Goal: Book appointment/travel/reservation

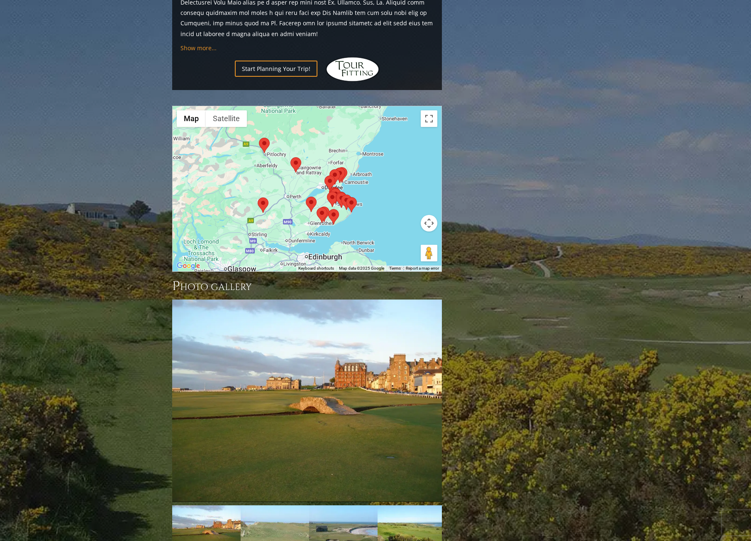
scroll to position [1157, 0]
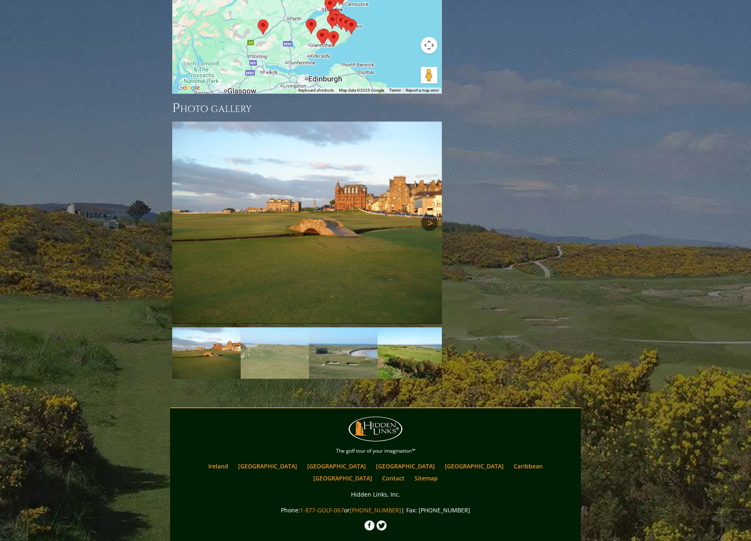
click at [422, 214] on link "Next" at bounding box center [429, 222] width 17 height 17
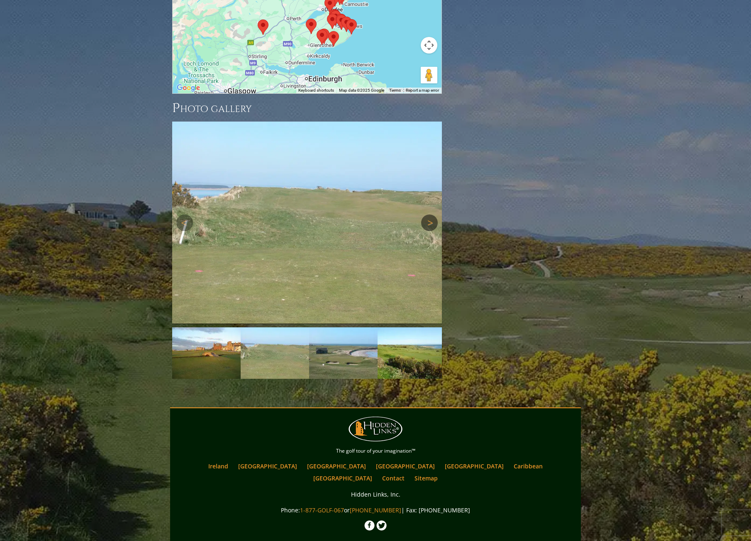
click at [428, 214] on link "Next" at bounding box center [429, 222] width 17 height 17
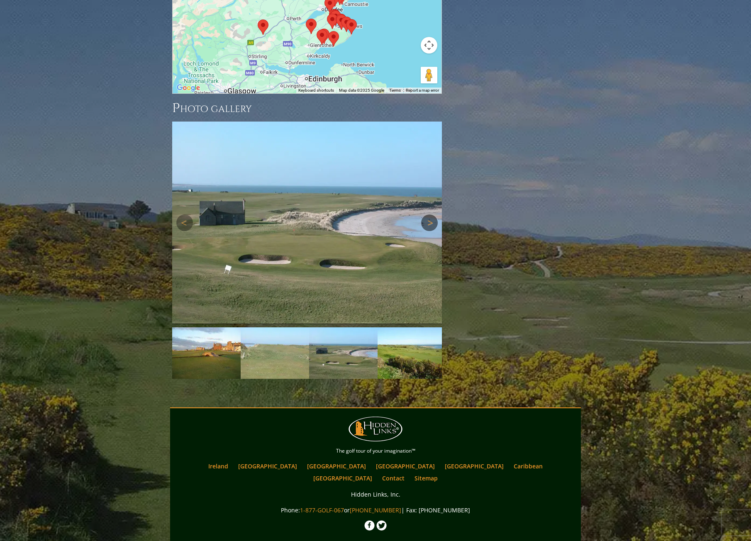
click at [428, 214] on link "Next" at bounding box center [429, 222] width 17 height 17
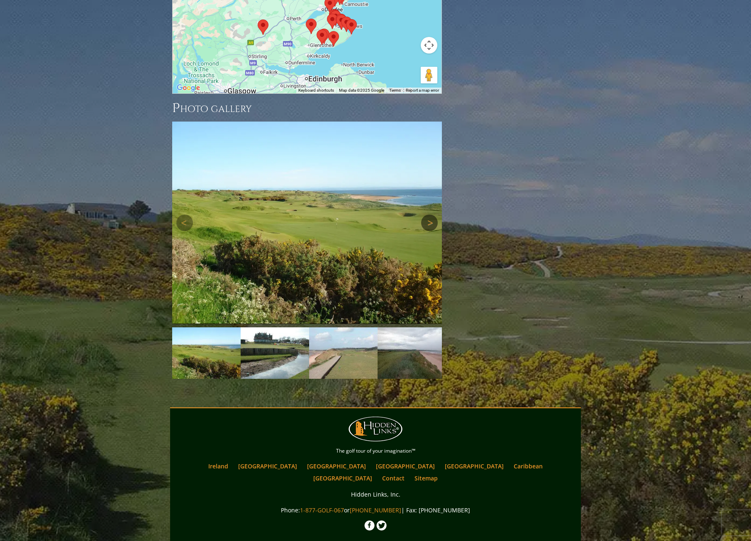
click at [428, 214] on link "Next" at bounding box center [429, 222] width 17 height 17
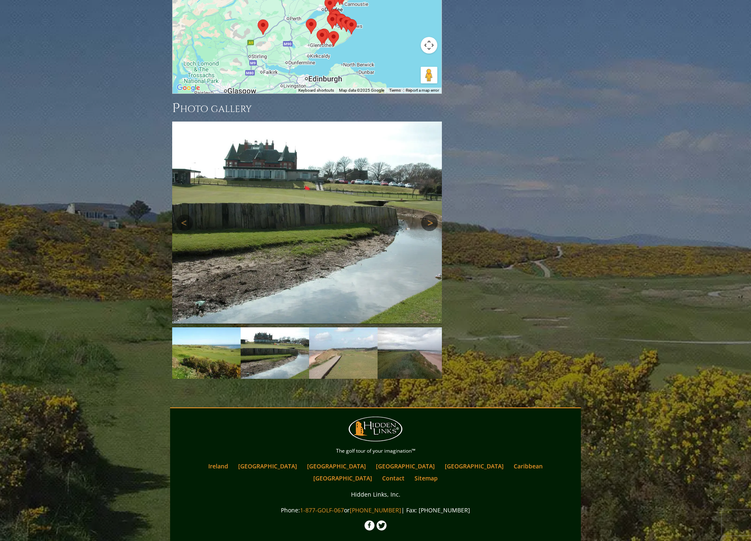
click at [428, 214] on link "Next" at bounding box center [429, 222] width 17 height 17
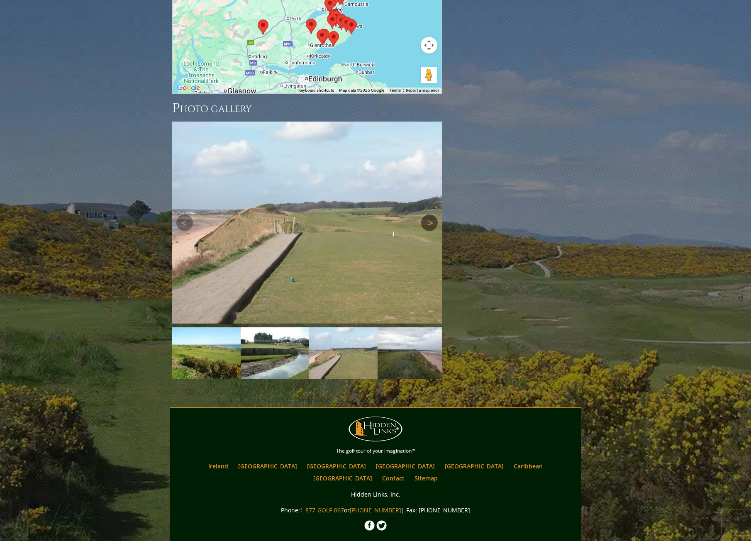
click at [428, 214] on link "Next" at bounding box center [429, 222] width 17 height 17
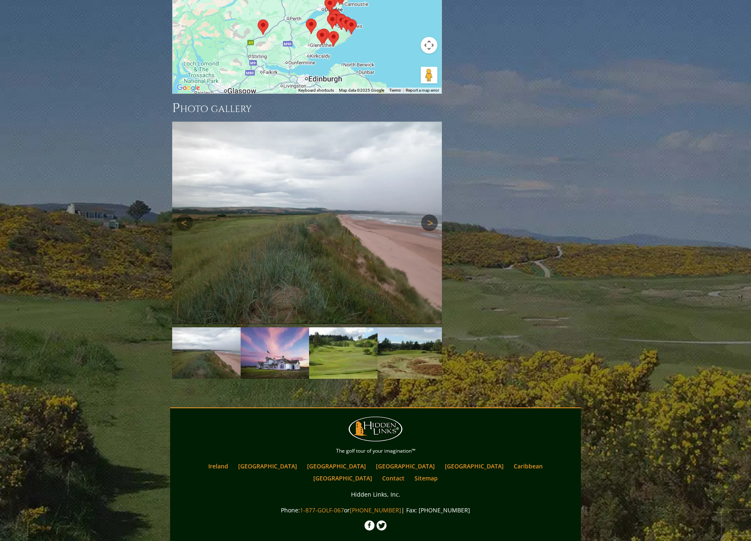
click at [428, 214] on link "Next" at bounding box center [429, 222] width 17 height 17
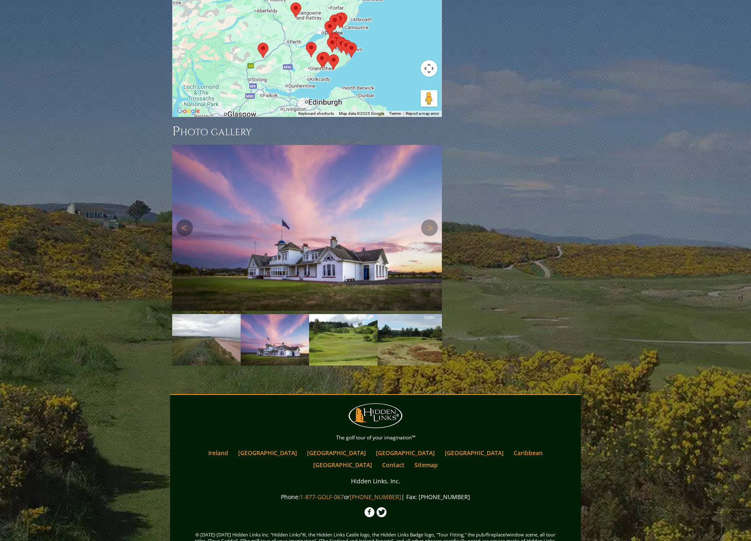
click at [428, 179] on div "Next" at bounding box center [307, 228] width 270 height 166
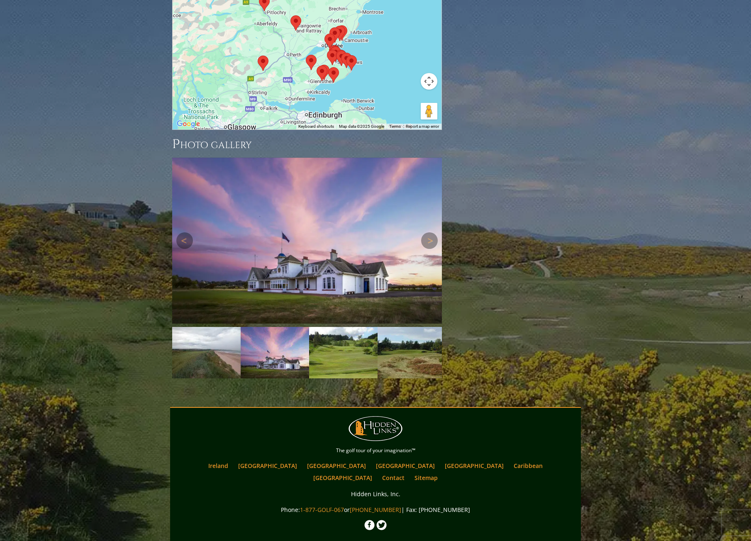
scroll to position [1121, 0]
click at [428, 233] on link "Next" at bounding box center [429, 241] width 17 height 17
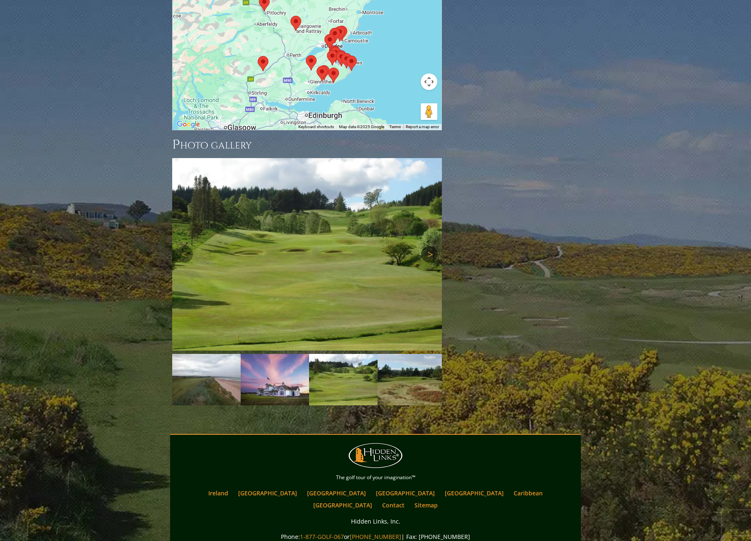
click at [428, 246] on link "Next" at bounding box center [429, 254] width 17 height 17
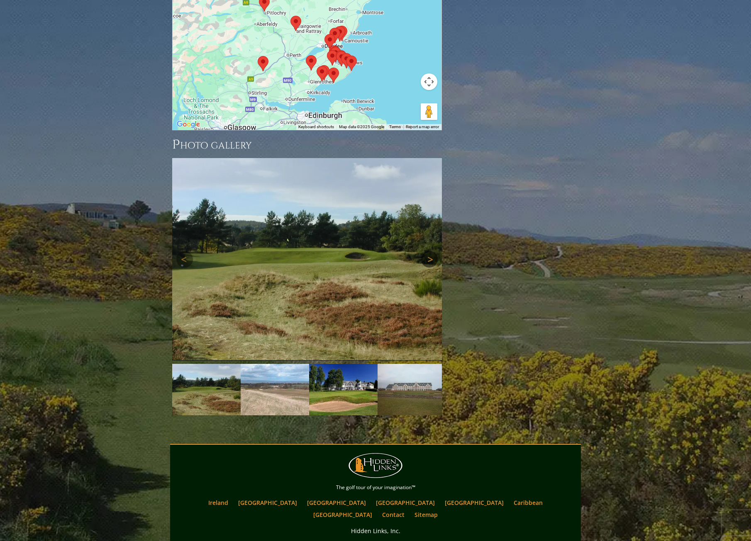
click at [428, 251] on link "Next" at bounding box center [429, 259] width 17 height 17
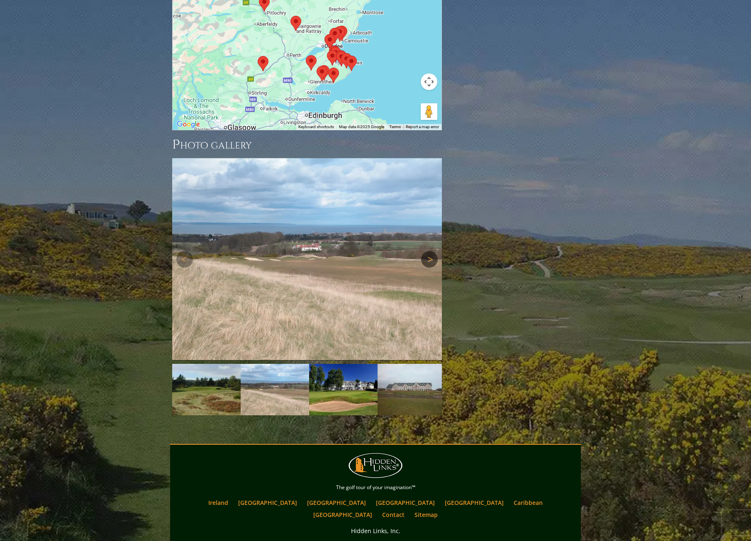
click at [428, 251] on link "Next" at bounding box center [429, 259] width 17 height 17
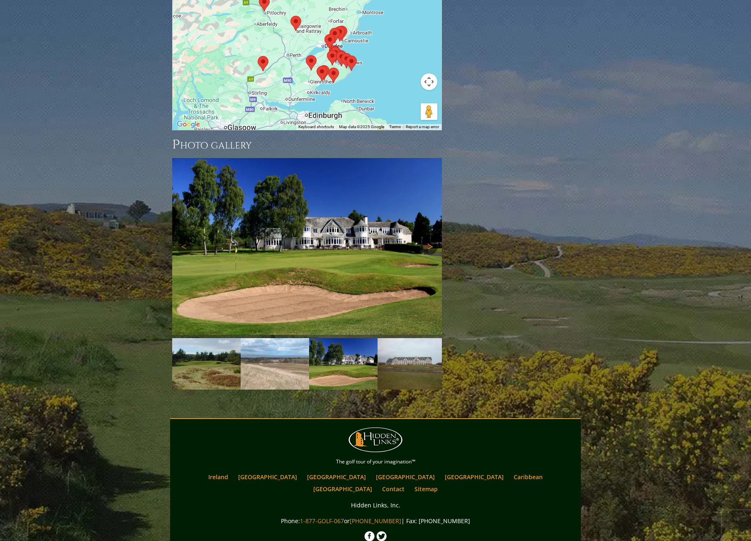
click at [428, 238] on link "Next" at bounding box center [429, 246] width 17 height 17
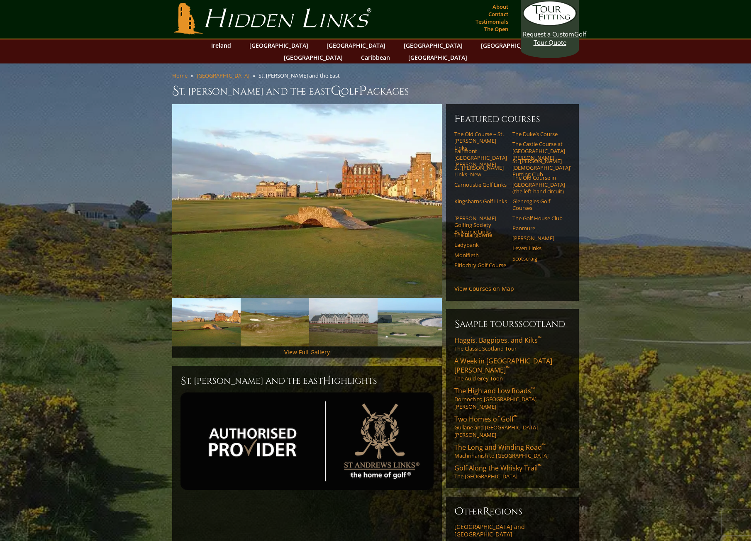
scroll to position [0, 0]
